Goal: Check status: Check status

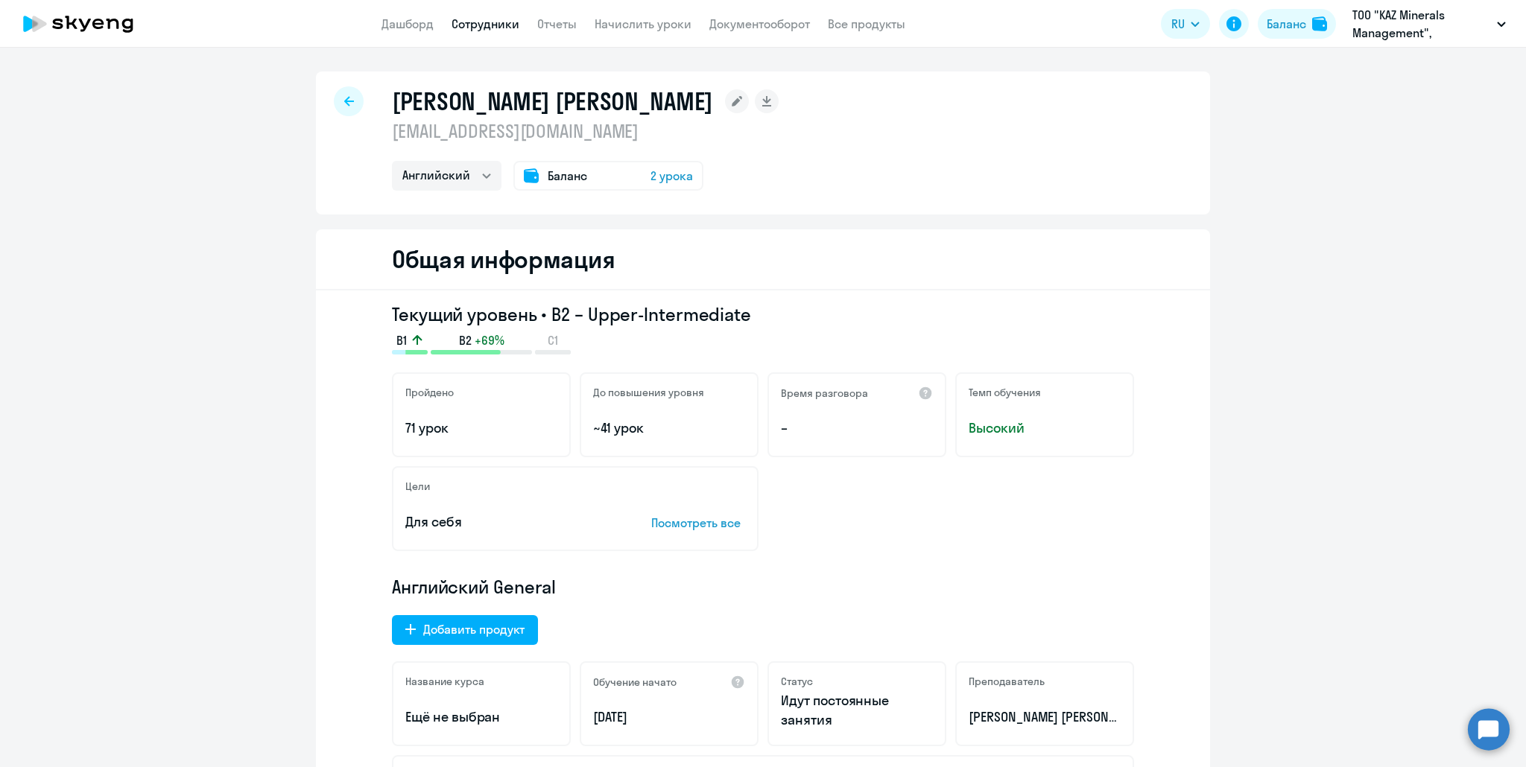
select select "english"
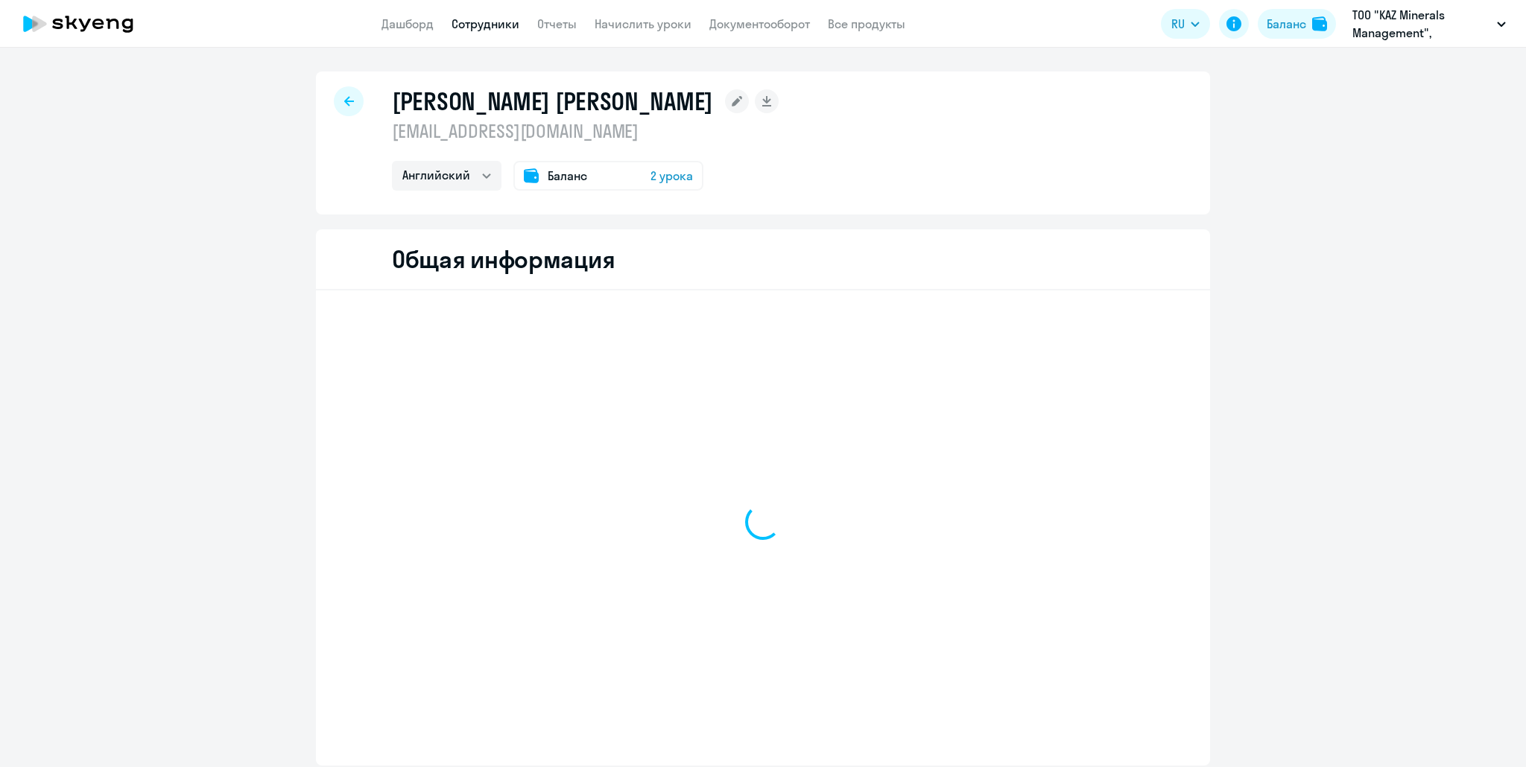
select select "english"
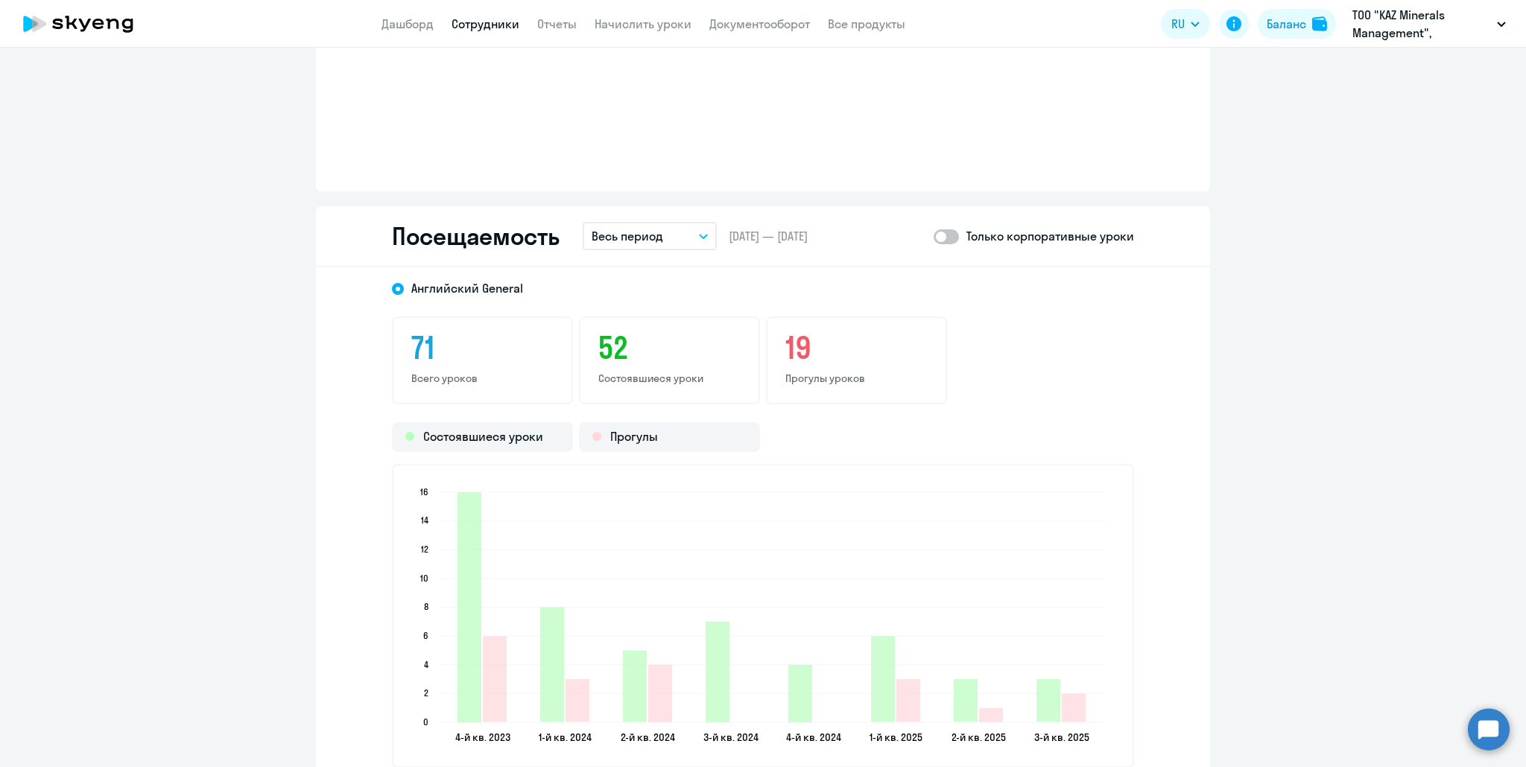
scroll to position [1788, 0]
click at [618, 245] on button "Весь период" at bounding box center [650, 234] width 134 height 28
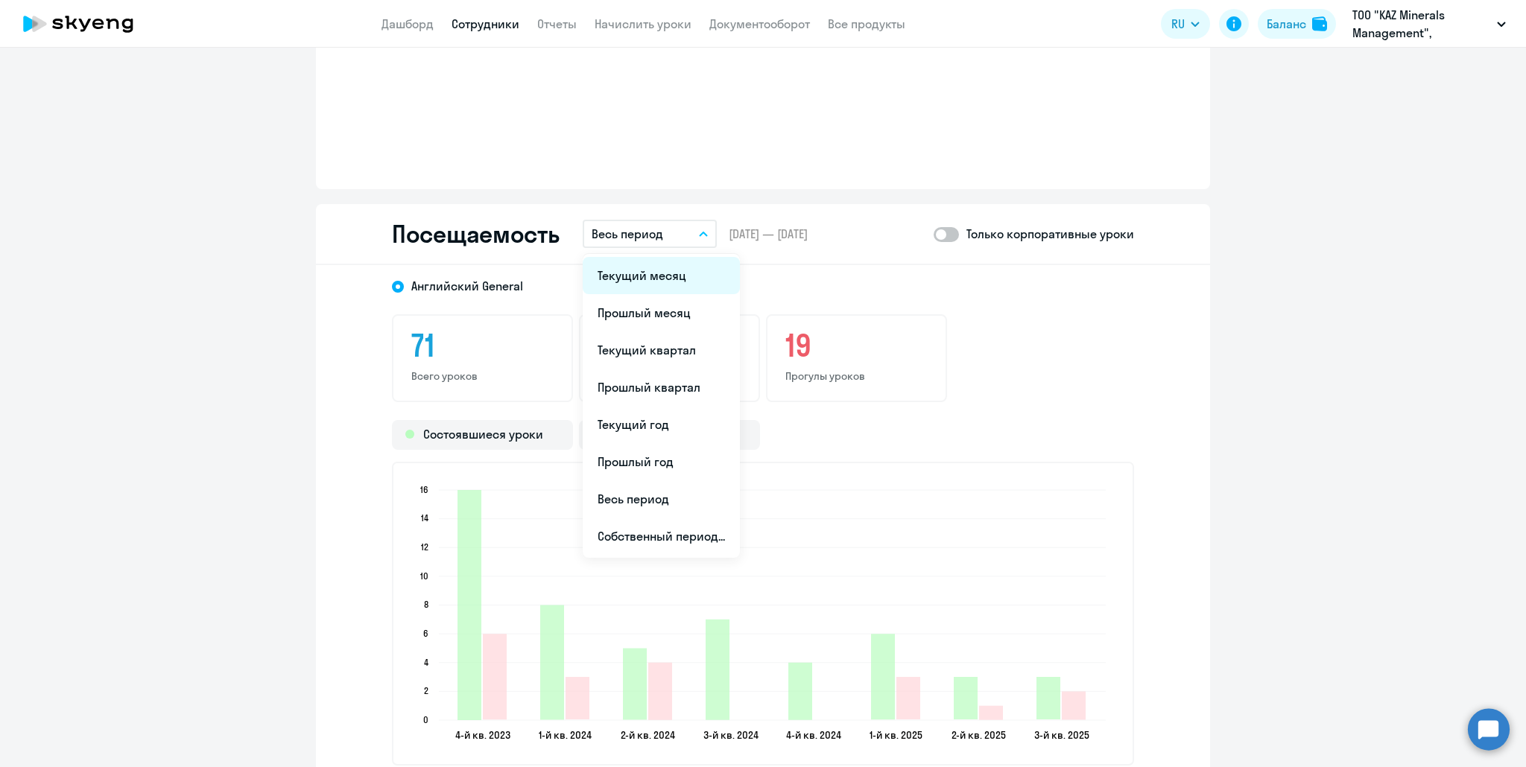
click at [623, 278] on li "Текущий месяц" at bounding box center [661, 275] width 157 height 37
